Goal: Task Accomplishment & Management: Manage account settings

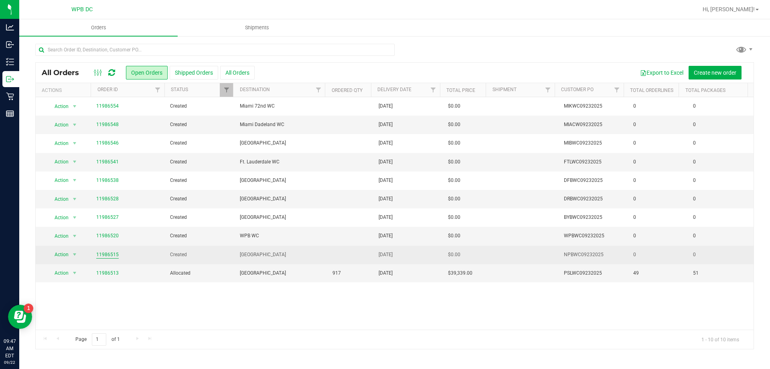
click at [110, 253] on link "11986515" at bounding box center [107, 255] width 22 height 8
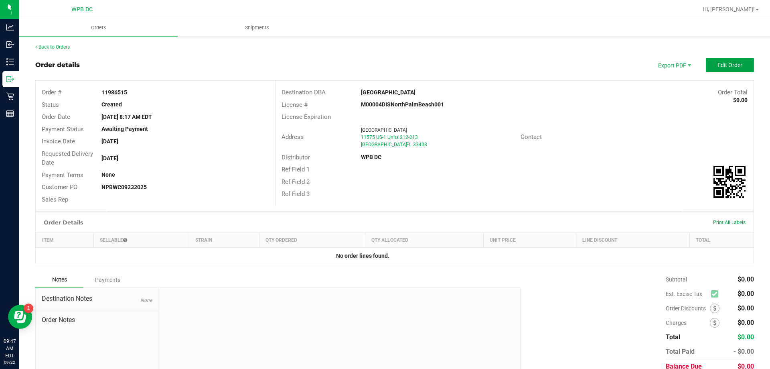
click at [727, 66] on span "Edit Order" at bounding box center [730, 65] width 25 height 6
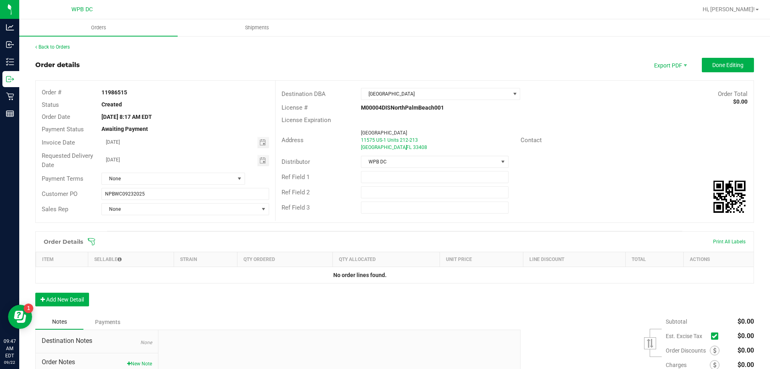
click at [94, 241] on icon at bounding box center [91, 241] width 8 height 8
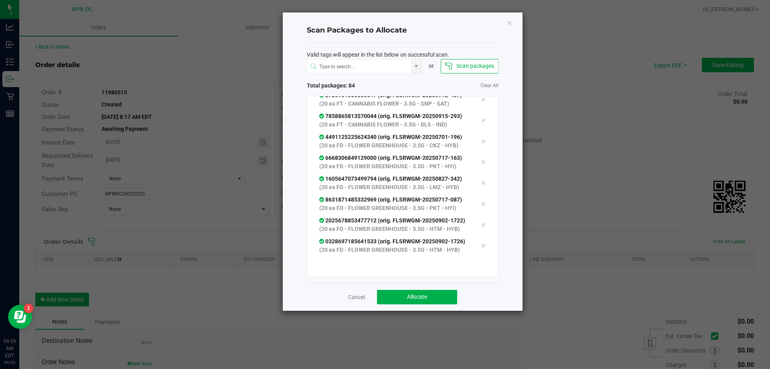
scroll to position [2089, 0]
click at [412, 298] on span "Allocate" at bounding box center [417, 296] width 20 height 6
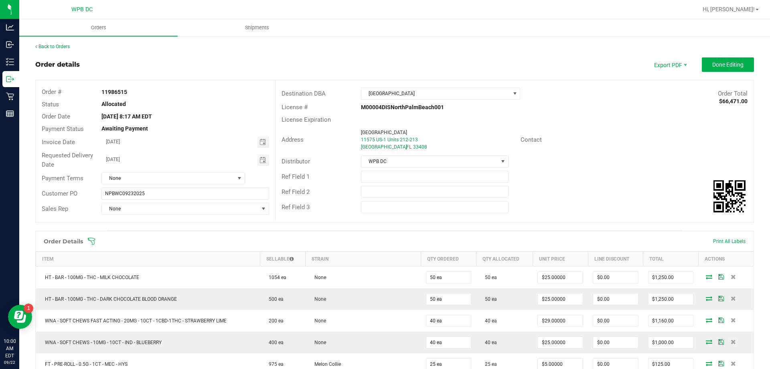
scroll to position [0, 0]
click at [62, 48] on link "Back to Orders" at bounding box center [52, 47] width 34 height 6
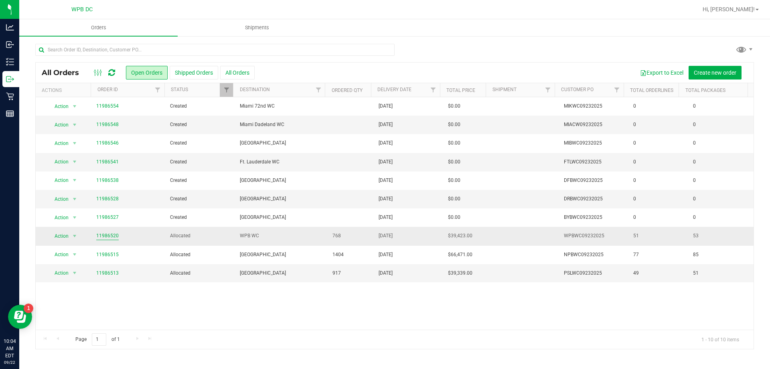
click at [111, 236] on link "11986520" at bounding box center [107, 236] width 22 height 8
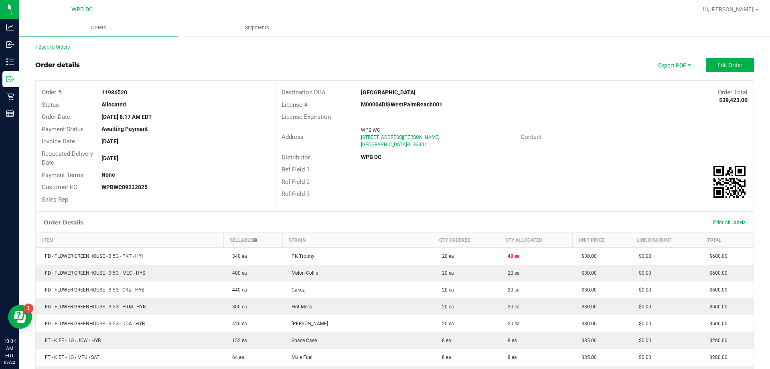
click at [69, 44] on link "Back to Orders" at bounding box center [52, 47] width 34 height 6
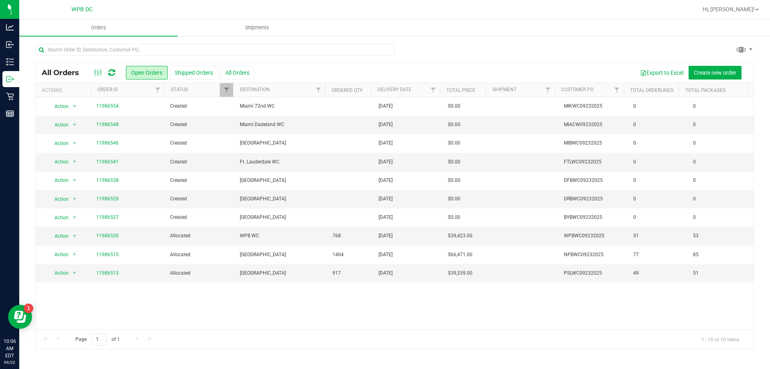
click at [111, 70] on icon at bounding box center [111, 73] width 7 height 8
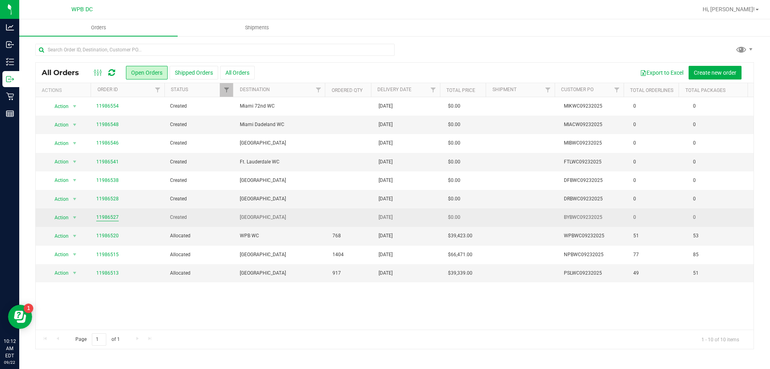
click at [107, 217] on link "11986527" at bounding box center [107, 217] width 22 height 8
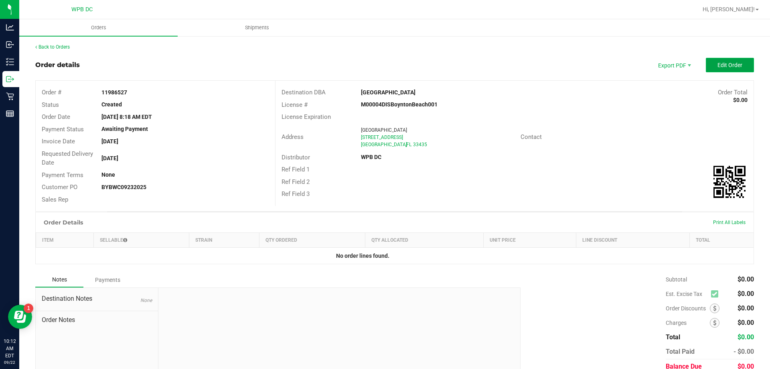
click at [706, 66] on button "Edit Order" at bounding box center [730, 65] width 48 height 14
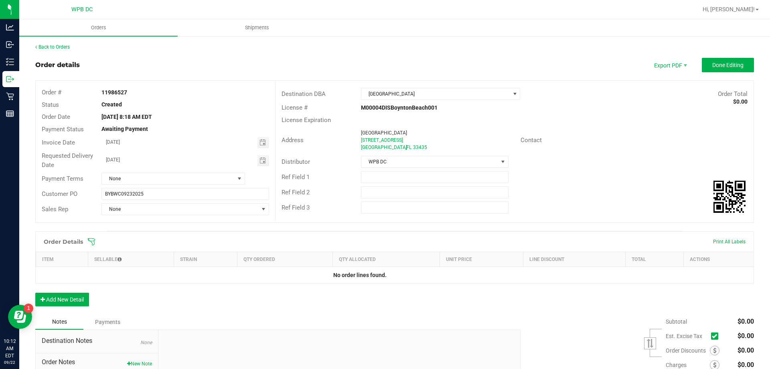
click at [94, 238] on icon at bounding box center [91, 241] width 8 height 8
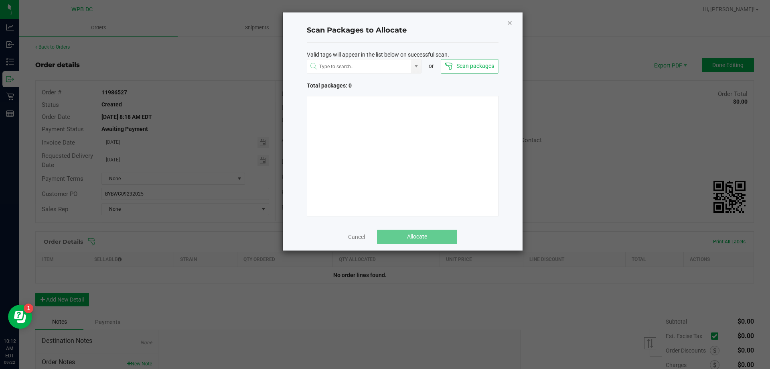
click at [507, 22] on icon "Close" at bounding box center [510, 23] width 6 height 10
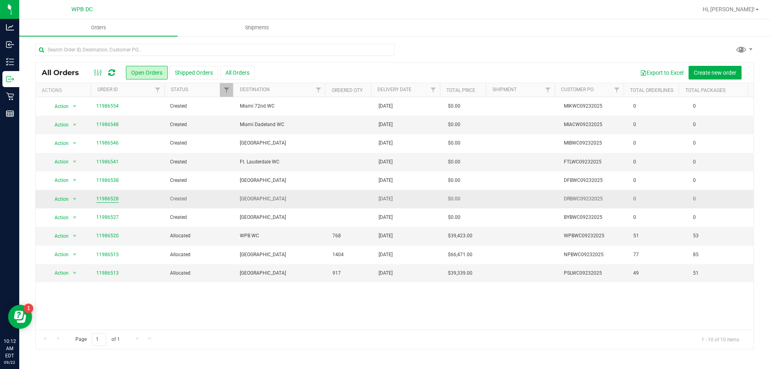
click at [116, 197] on link "11986528" at bounding box center [107, 199] width 22 height 8
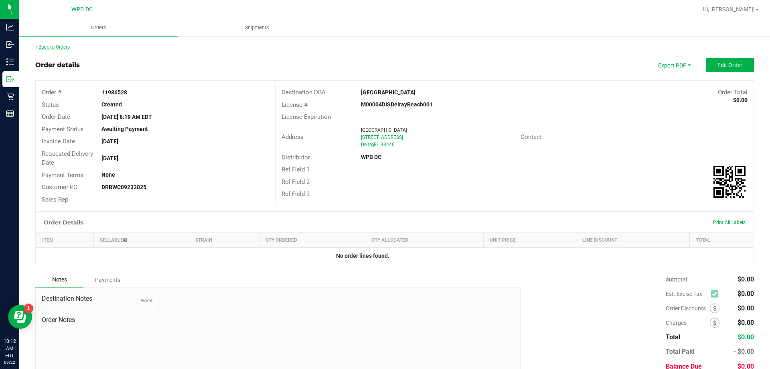
click at [63, 46] on link "Back to Orders" at bounding box center [52, 47] width 34 height 6
